Goal: Task Accomplishment & Management: Use online tool/utility

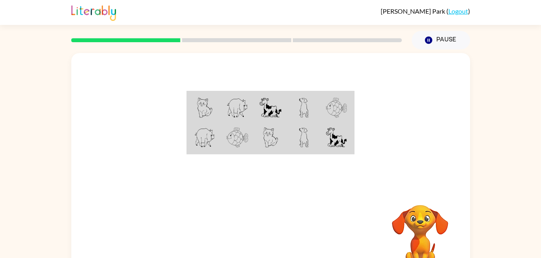
click at [284, 117] on td at bounding box center [270, 107] width 33 height 31
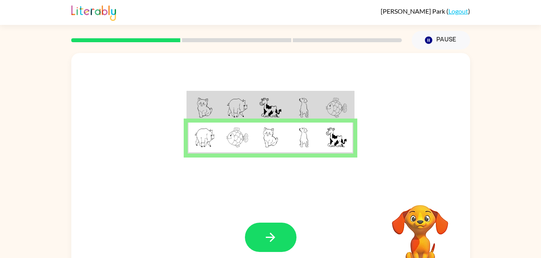
scroll to position [2, 0]
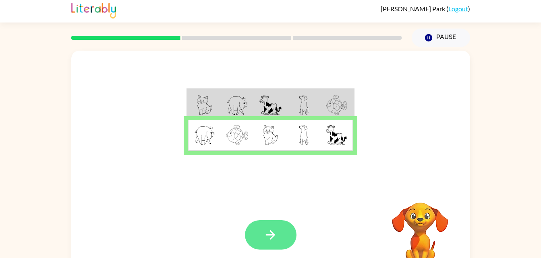
click at [264, 226] on button "button" at bounding box center [271, 235] width 52 height 29
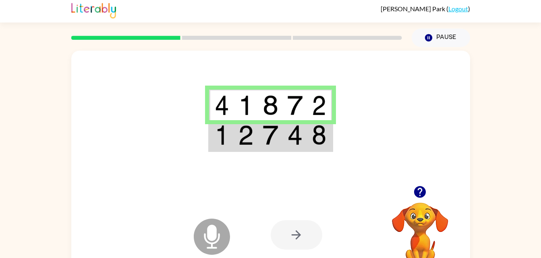
click at [296, 231] on div at bounding box center [296, 235] width 52 height 29
click at [285, 243] on div at bounding box center [296, 235] width 52 height 29
click at [293, 239] on div at bounding box center [296, 235] width 52 height 29
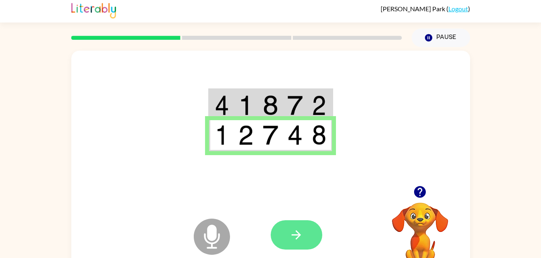
click at [309, 226] on button "button" at bounding box center [296, 235] width 52 height 29
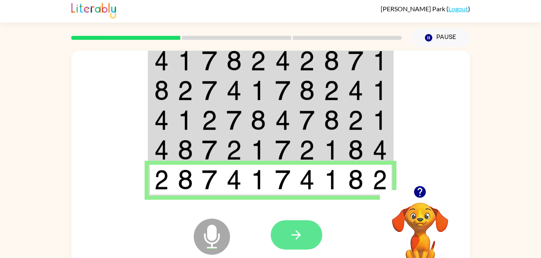
click at [290, 241] on icon "button" at bounding box center [296, 235] width 14 height 14
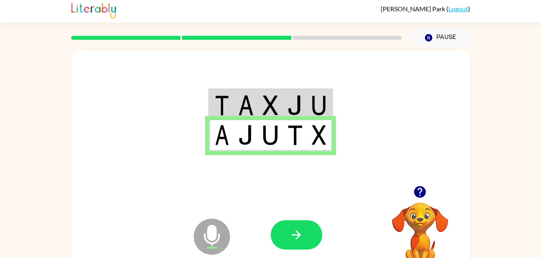
click at [315, 250] on div at bounding box center [296, 235] width 52 height 29
click at [280, 240] on button "button" at bounding box center [296, 235] width 52 height 29
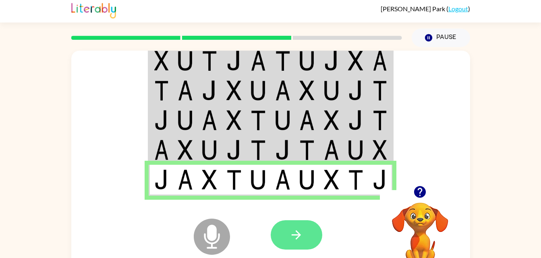
click at [304, 238] on button "button" at bounding box center [296, 235] width 52 height 29
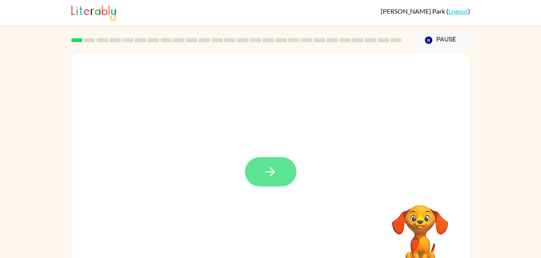
click at [272, 177] on icon "button" at bounding box center [270, 172] width 14 height 14
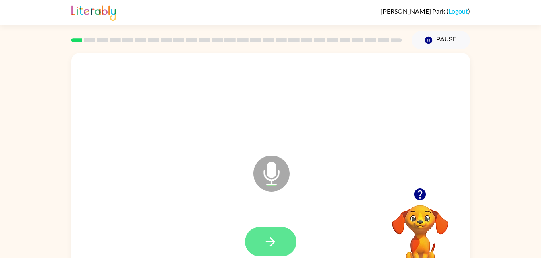
click at [267, 239] on icon "button" at bounding box center [270, 242] width 14 height 14
click at [278, 241] on button "button" at bounding box center [271, 241] width 52 height 29
click at [263, 230] on button "button" at bounding box center [271, 241] width 52 height 29
click at [262, 241] on button "button" at bounding box center [271, 241] width 52 height 29
click at [260, 255] on button "button" at bounding box center [271, 241] width 52 height 29
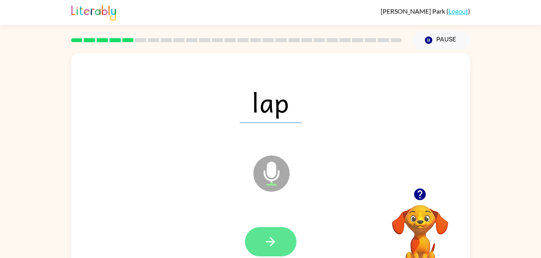
click at [276, 242] on icon "button" at bounding box center [270, 242] width 14 height 14
click at [274, 236] on icon "button" at bounding box center [270, 242] width 14 height 14
click at [270, 251] on button "button" at bounding box center [271, 241] width 52 height 29
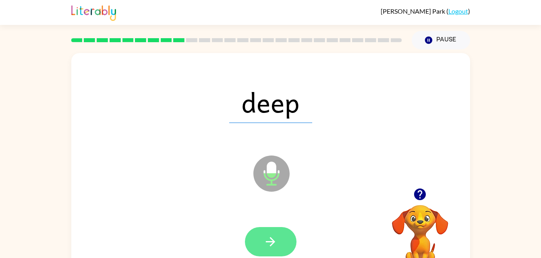
click at [270, 243] on icon "button" at bounding box center [270, 242] width 14 height 14
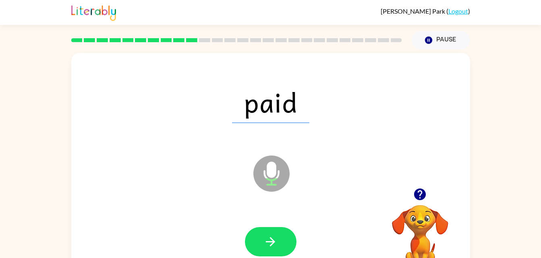
click at [261, 221] on div at bounding box center [270, 242] width 382 height 66
click at [285, 246] on button "button" at bounding box center [271, 241] width 52 height 29
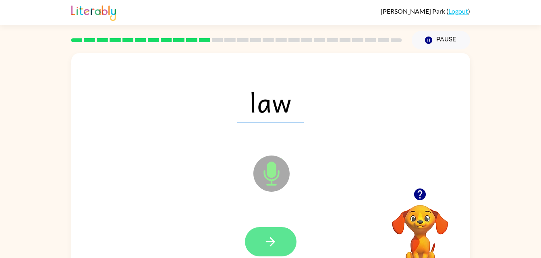
click at [281, 254] on button "button" at bounding box center [271, 241] width 52 height 29
click at [264, 238] on icon "button" at bounding box center [270, 242] width 14 height 14
click at [265, 241] on icon "button" at bounding box center [270, 242] width 14 height 14
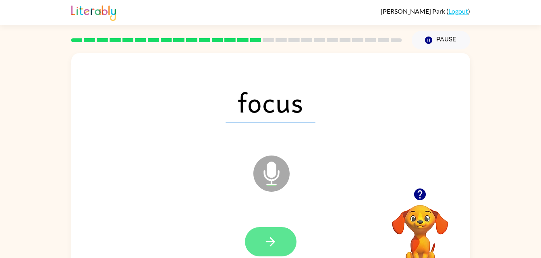
click at [272, 227] on button "button" at bounding box center [271, 241] width 52 height 29
click at [281, 244] on button "button" at bounding box center [271, 241] width 52 height 29
click at [283, 241] on button "button" at bounding box center [271, 241] width 52 height 29
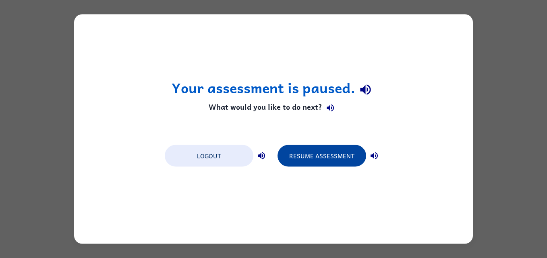
click at [329, 163] on button "Resume Assessment" at bounding box center [321, 156] width 89 height 22
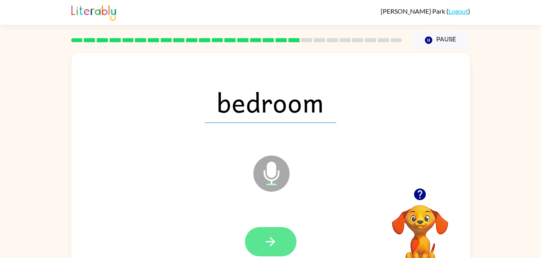
click at [276, 232] on button "button" at bounding box center [271, 241] width 52 height 29
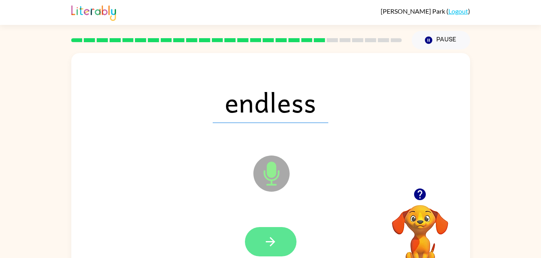
click at [261, 241] on button "button" at bounding box center [271, 241] width 52 height 29
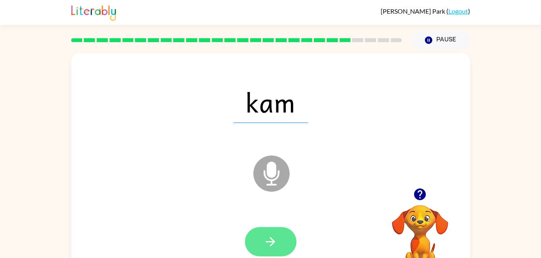
click at [267, 246] on icon "button" at bounding box center [270, 242] width 14 height 14
click at [279, 236] on button "button" at bounding box center [271, 241] width 52 height 29
click at [254, 241] on button "button" at bounding box center [271, 241] width 52 height 29
click at [279, 250] on button "button" at bounding box center [271, 241] width 52 height 29
